Goal: Find specific page/section: Find specific page/section

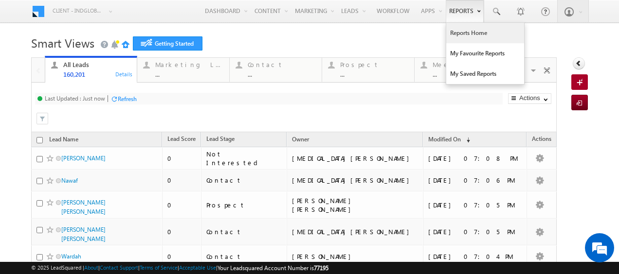
click at [465, 36] on link "Reports Home" at bounding box center [485, 33] width 78 height 20
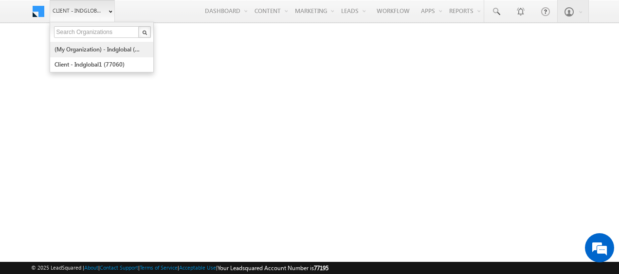
click at [95, 43] on link "(My Organization) - indglobal (48060)" at bounding box center [98, 49] width 89 height 15
